Goal: Task Accomplishment & Management: Use online tool/utility

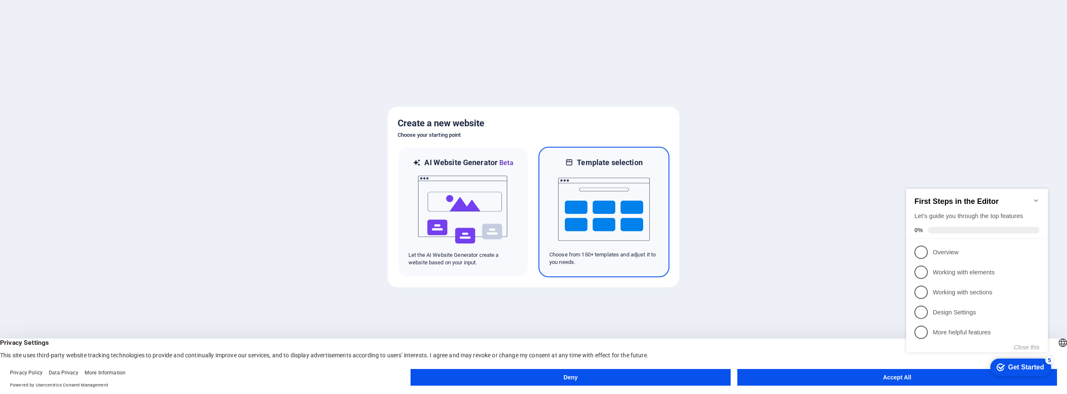
click at [592, 221] on img at bounding box center [604, 209] width 92 height 83
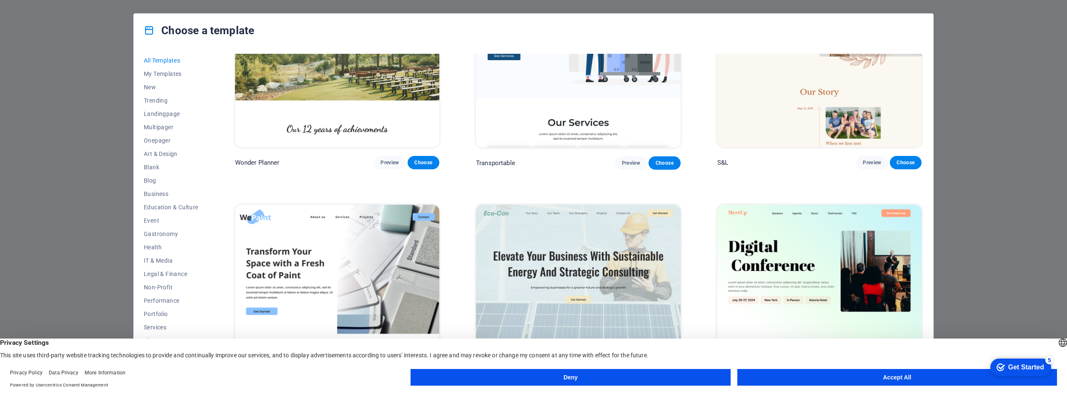
scroll to position [917, 0]
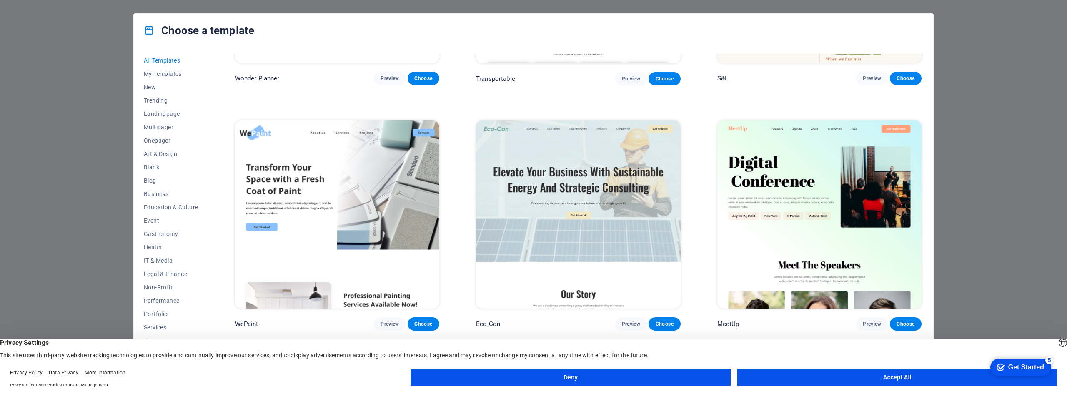
click at [808, 378] on button "Accept All" at bounding box center [898, 377] width 320 height 17
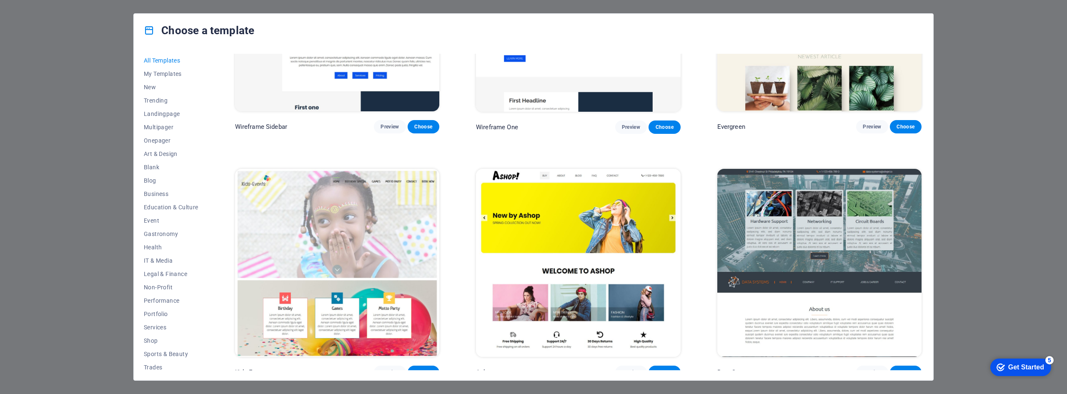
scroll to position [4795, 0]
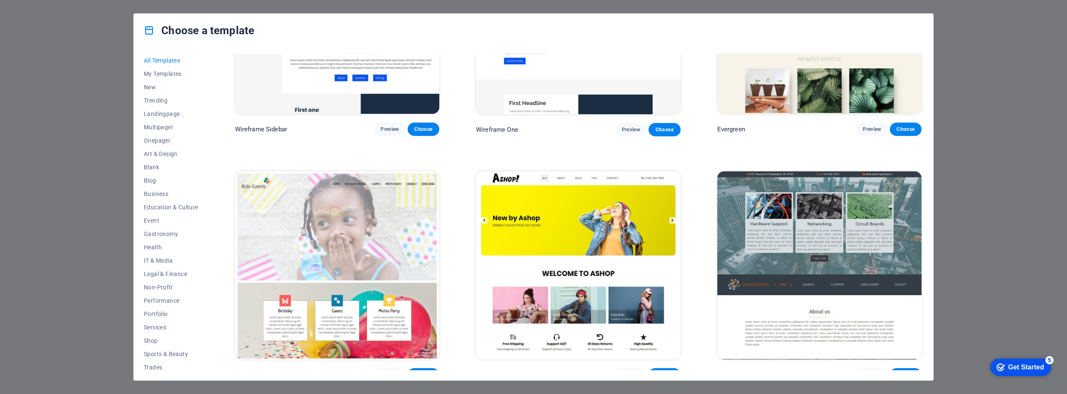
click at [630, 214] on img at bounding box center [578, 265] width 204 height 188
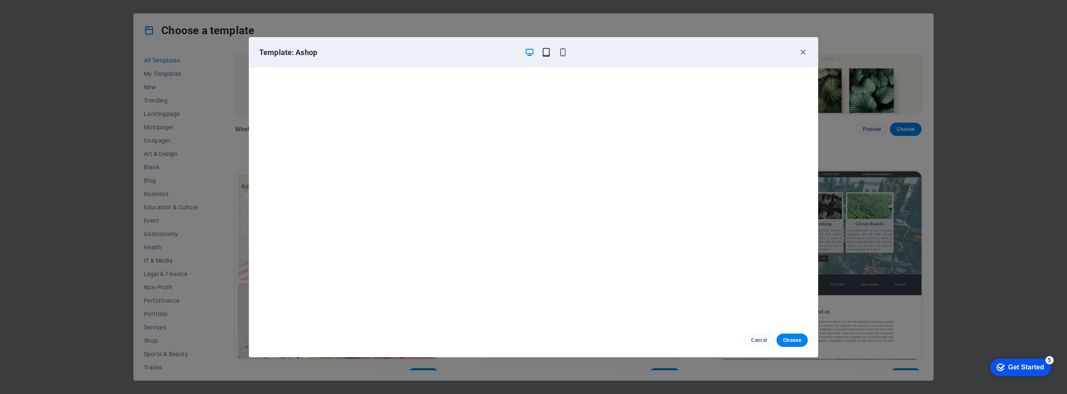
click at [547, 56] on icon "button" at bounding box center [547, 53] width 10 height 10
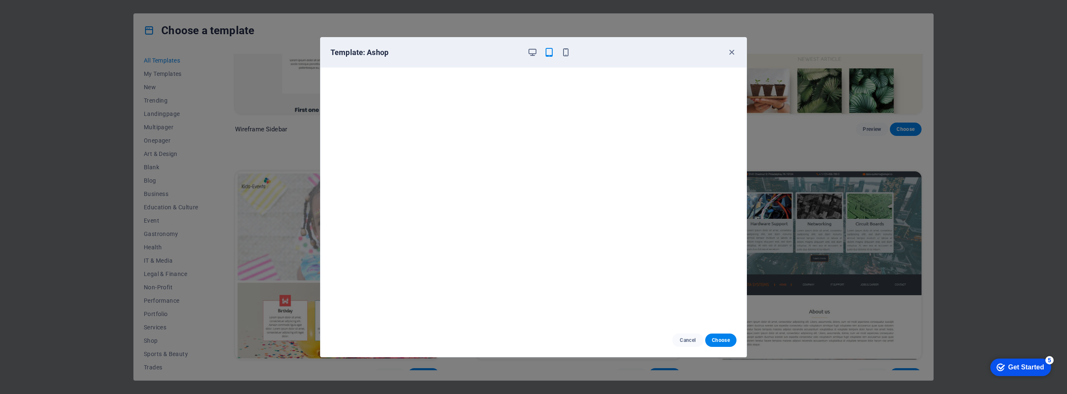
click at [560, 52] on div at bounding box center [548, 53] width 43 height 10
click at [564, 52] on icon "button" at bounding box center [566, 53] width 10 height 10
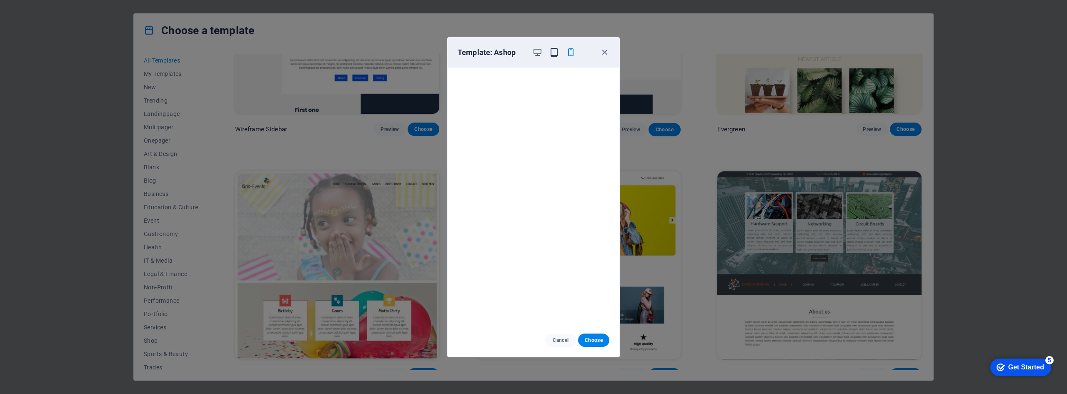
click at [553, 53] on icon "button" at bounding box center [554, 53] width 10 height 10
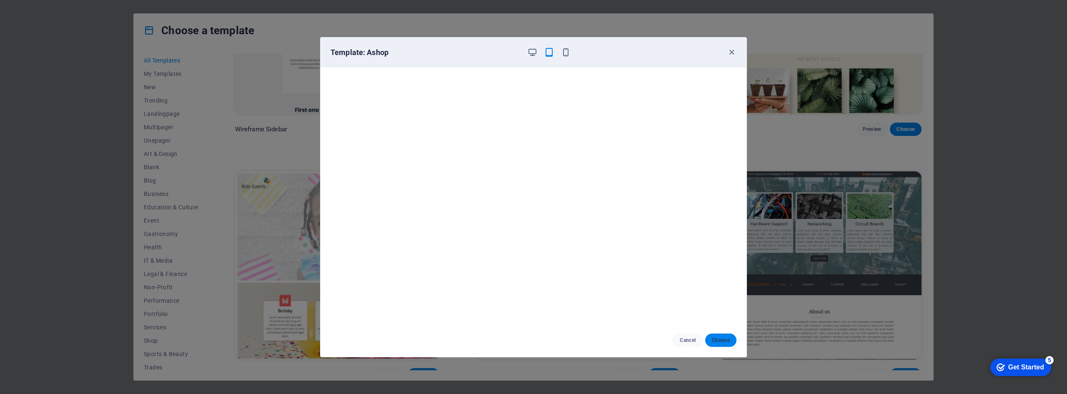
click at [716, 338] on span "Choose" at bounding box center [721, 340] width 18 height 7
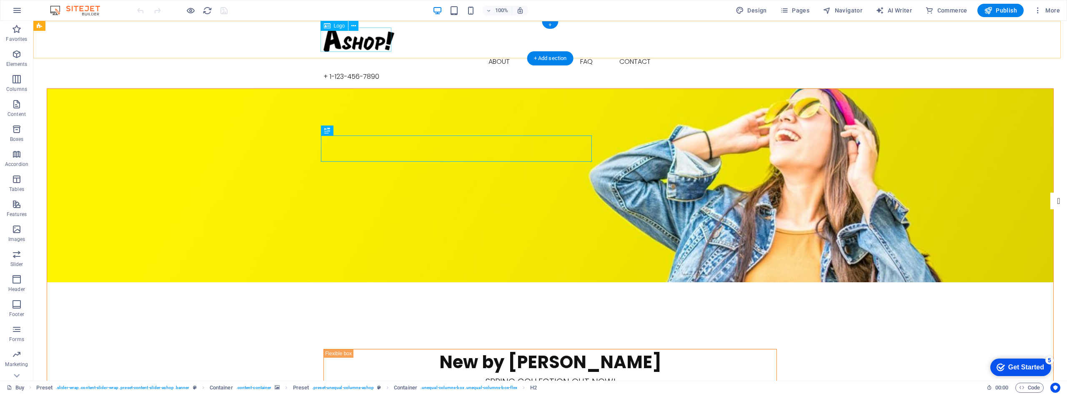
click at [375, 35] on div at bounding box center [551, 40] width 454 height 24
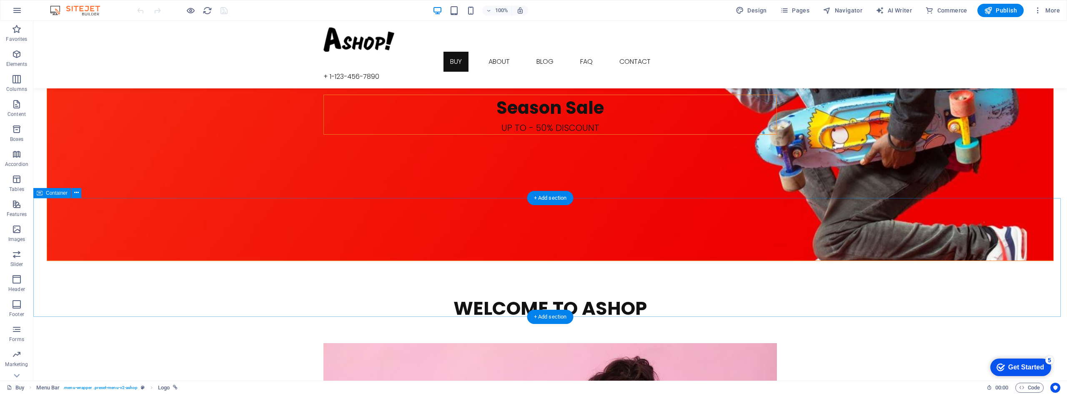
scroll to position [1153, 0]
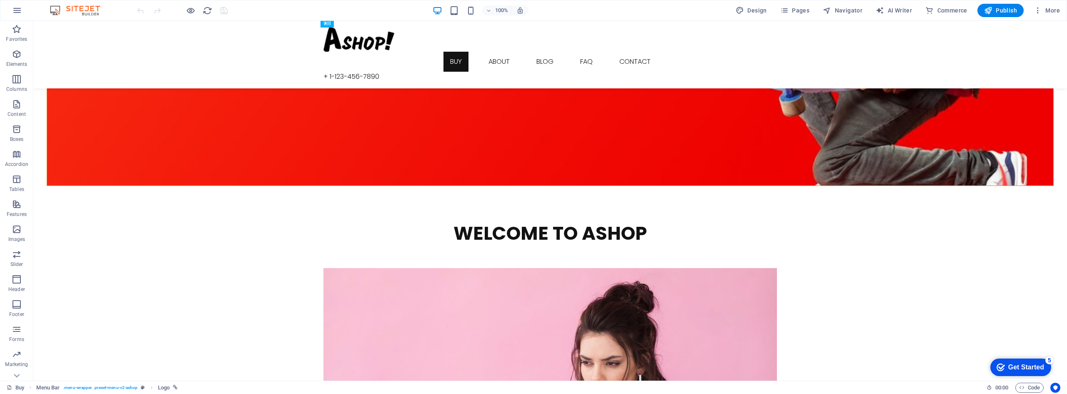
click at [1009, 364] on div "Get Started" at bounding box center [1027, 368] width 36 height 8
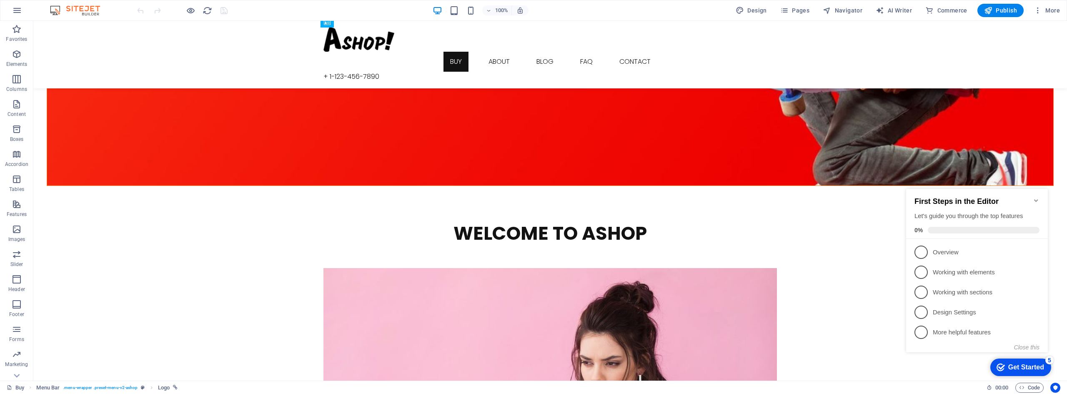
click at [921, 251] on span "1" at bounding box center [921, 252] width 13 height 13
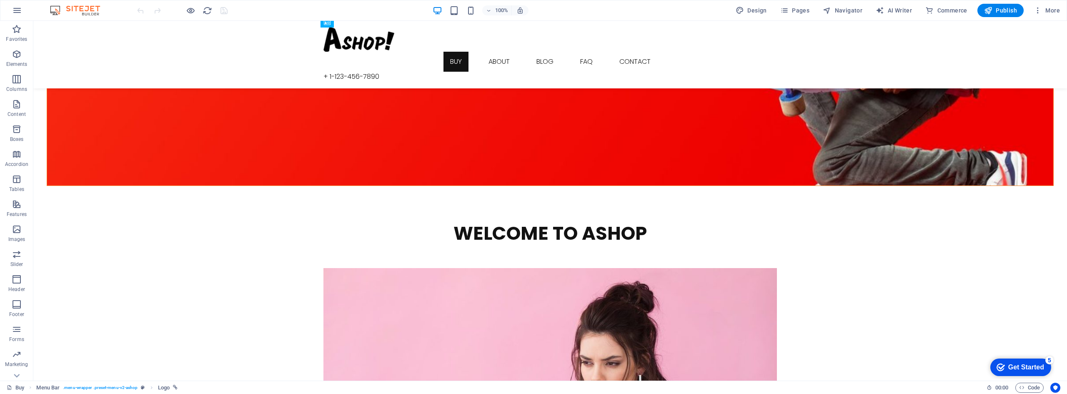
click at [1012, 364] on div "Get Started" at bounding box center [1027, 368] width 36 height 8
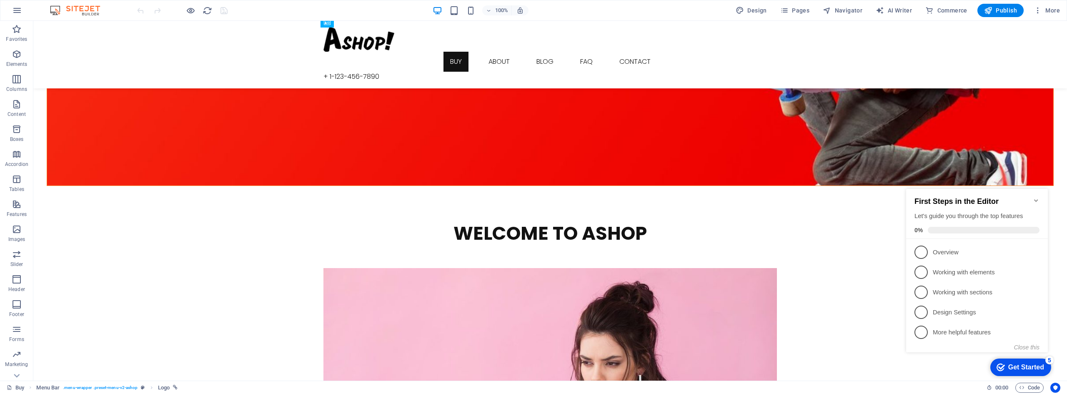
scroll to position [0, 0]
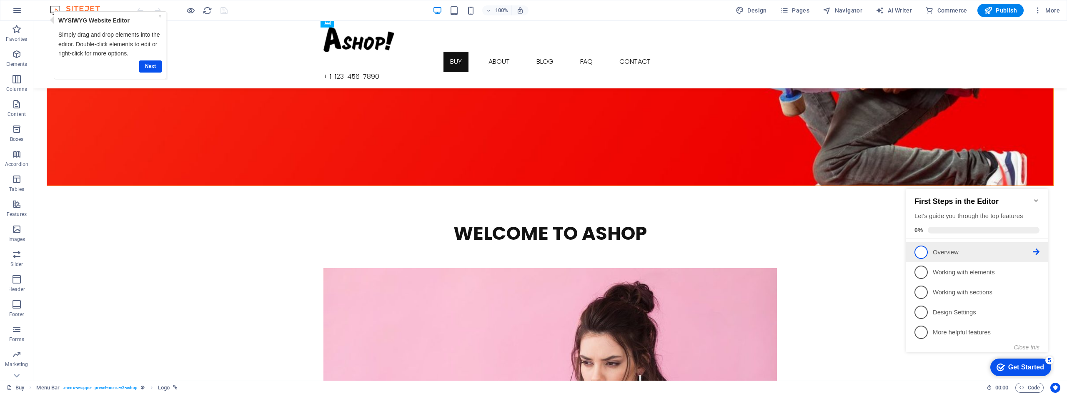
click at [923, 253] on span "1" at bounding box center [921, 252] width 13 height 13
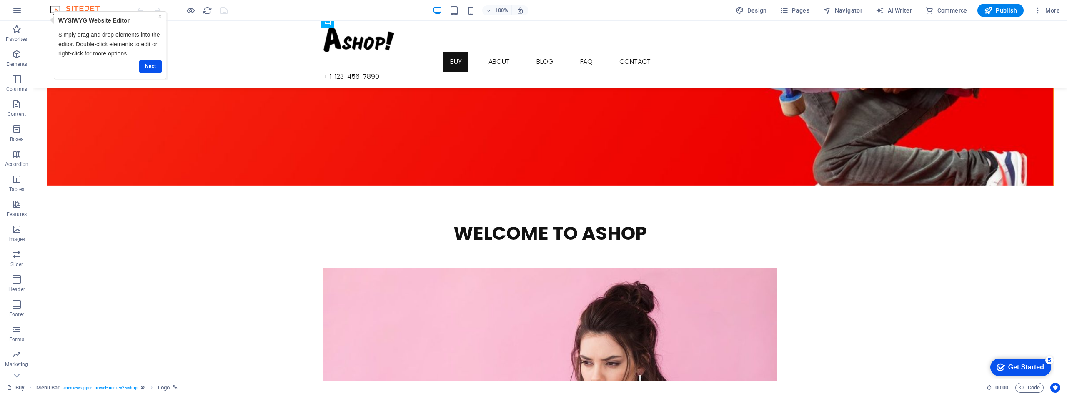
click at [1010, 369] on div "Get Started" at bounding box center [1027, 368] width 36 height 8
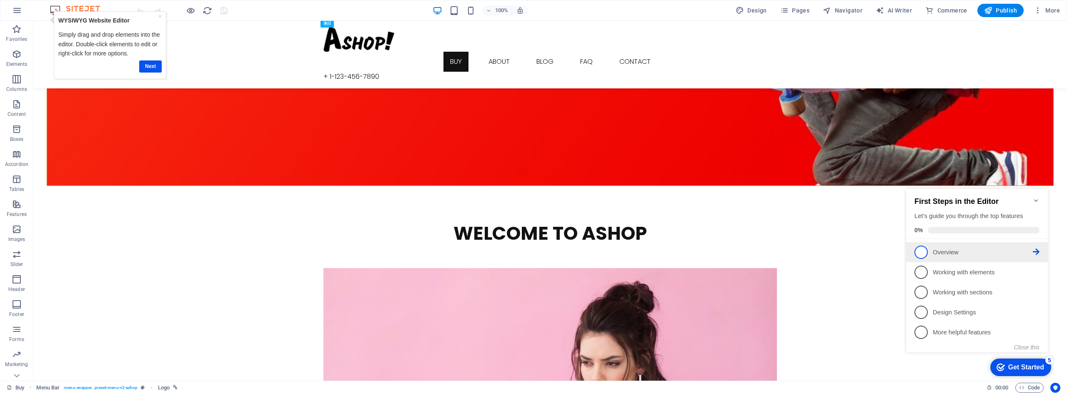
click at [1034, 252] on icon at bounding box center [1036, 251] width 7 height 7
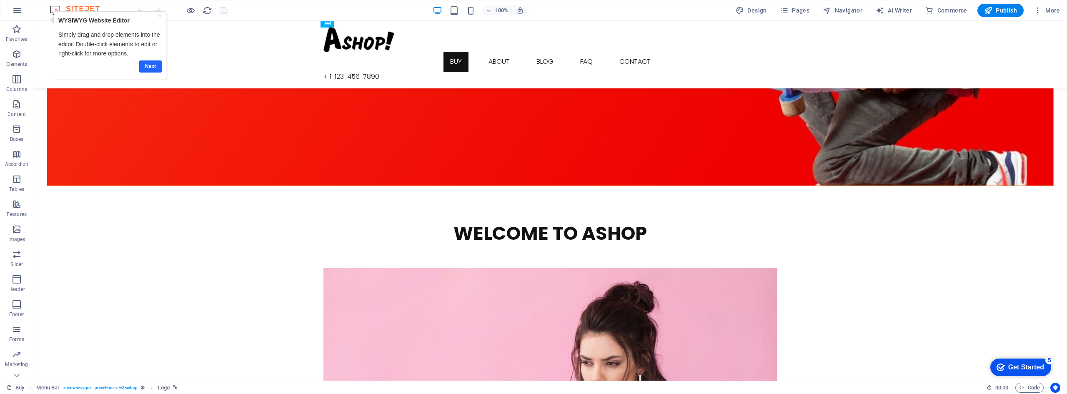
click at [151, 67] on link "Next" at bounding box center [150, 66] width 23 height 12
click at [1009, 369] on div "Get Started" at bounding box center [1027, 368] width 36 height 8
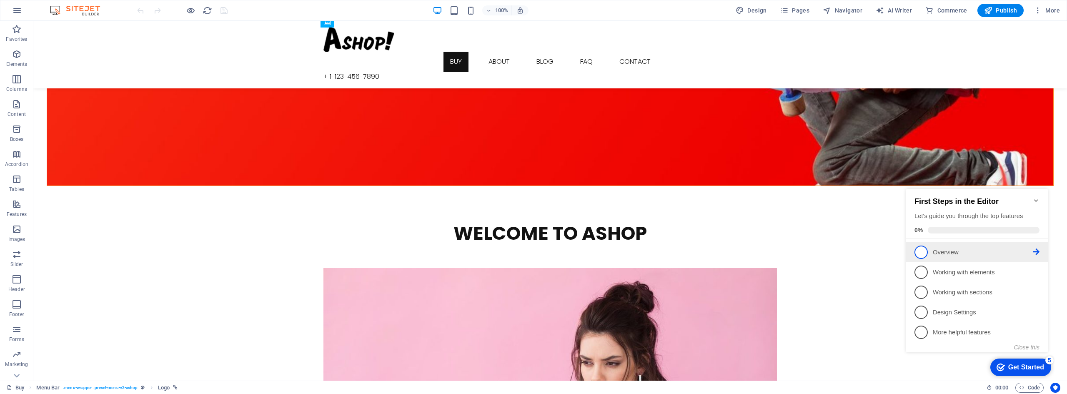
click at [921, 252] on span "1" at bounding box center [921, 252] width 13 height 13
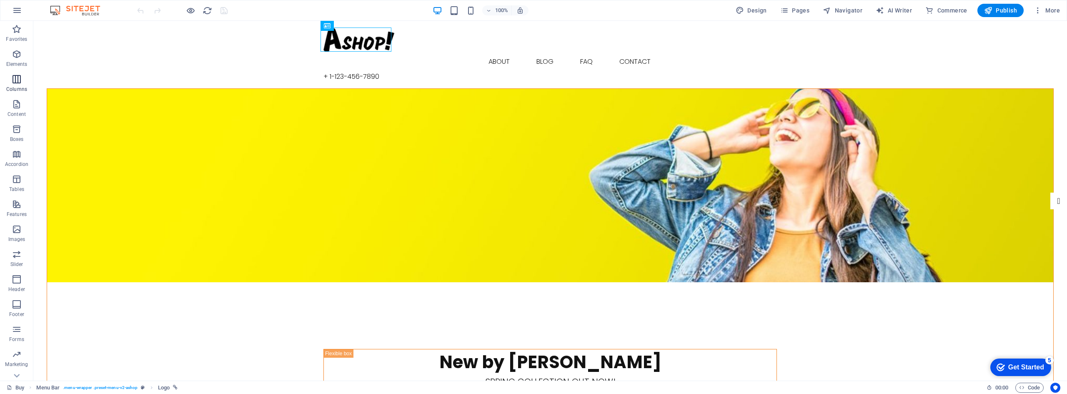
click at [17, 82] on icon "button" at bounding box center [17, 79] width 10 height 10
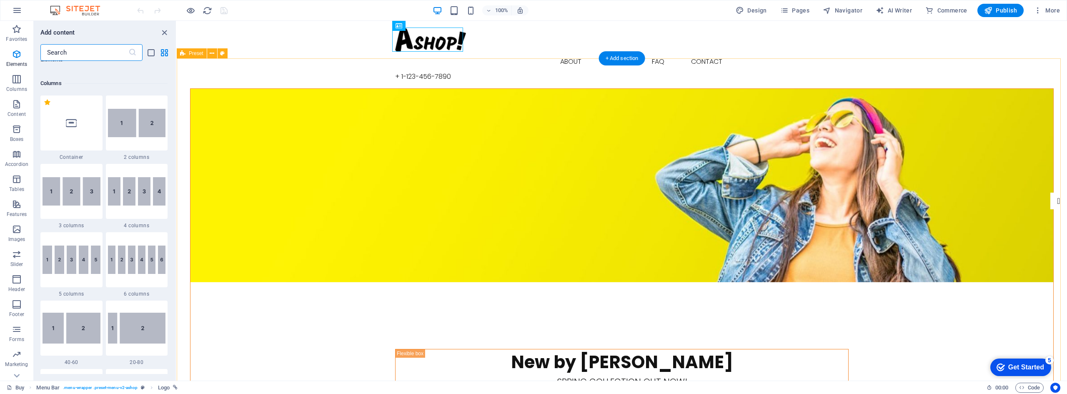
scroll to position [413, 0]
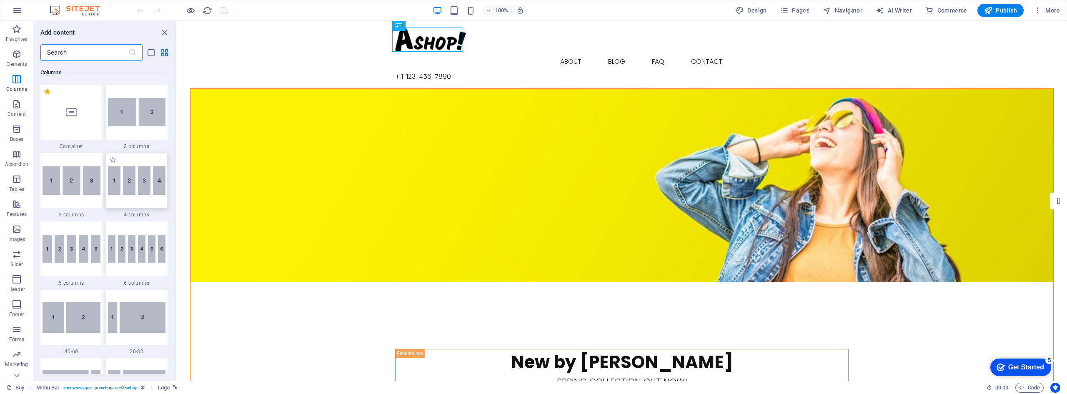
click at [152, 170] on img at bounding box center [137, 180] width 58 height 28
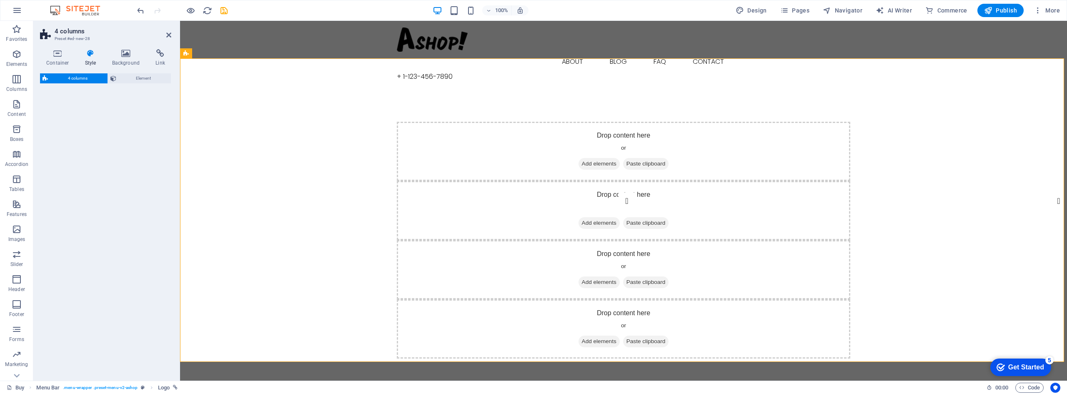
select select "rem"
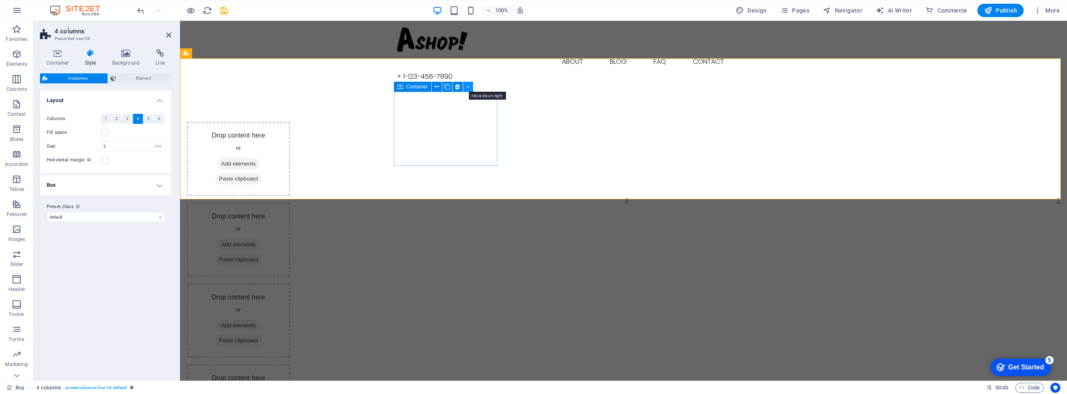
click at [469, 87] on icon at bounding box center [468, 87] width 4 height 9
